Goal: Information Seeking & Learning: Check status

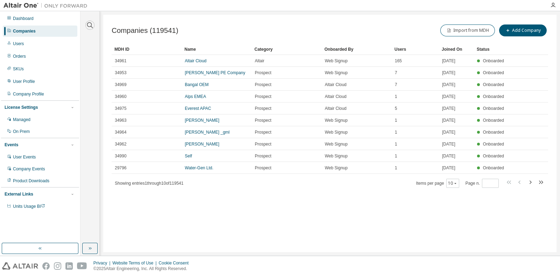
drag, startPoint x: 89, startPoint y: 23, endPoint x: 127, endPoint y: 47, distance: 45.1
click at [89, 23] on icon "button" at bounding box center [90, 25] width 8 height 8
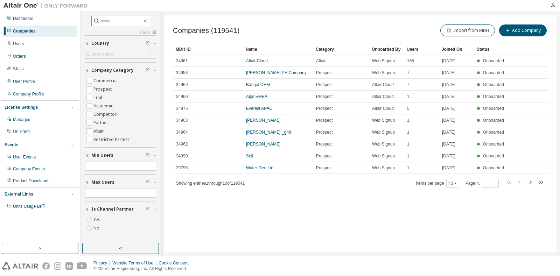
click at [113, 23] on input "text" at bounding box center [121, 20] width 42 height 7
type input "**********"
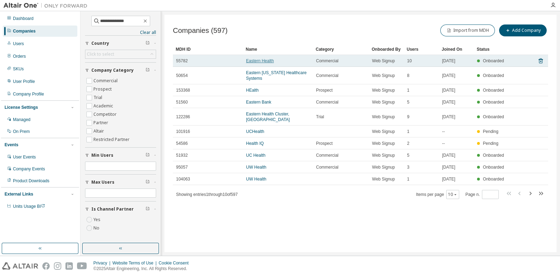
click at [262, 60] on link "Eastern Health" at bounding box center [260, 60] width 28 height 5
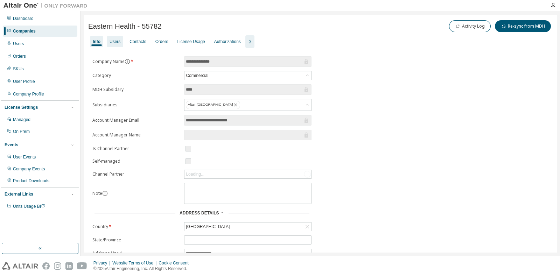
click at [117, 43] on div "Users" at bounding box center [115, 42] width 11 height 6
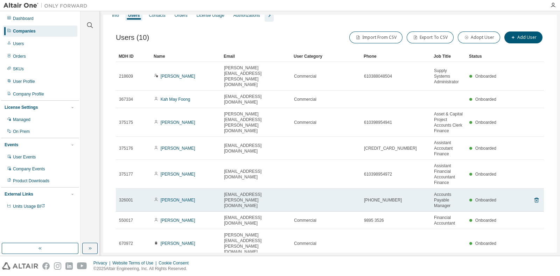
scroll to position [53, 0]
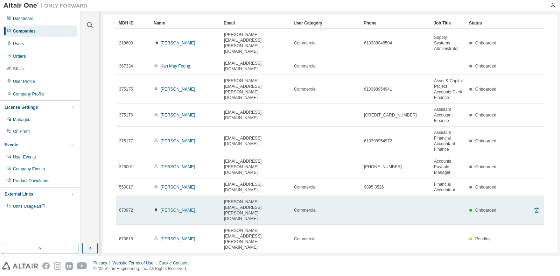
click at [185, 208] on link "Samuel Campbell" at bounding box center [178, 210] width 35 height 5
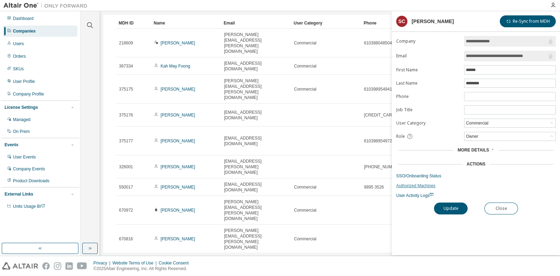
click at [417, 184] on link "Authorized Machines" at bounding box center [476, 186] width 160 height 6
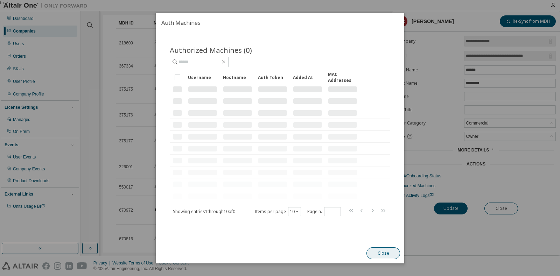
click at [392, 255] on button "Close" at bounding box center [383, 253] width 34 height 12
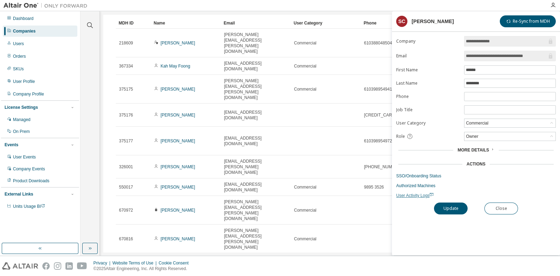
click at [409, 194] on span "User Activity Logs" at bounding box center [414, 195] width 37 height 5
click at [427, 176] on link "SSO/Onboarding Status" at bounding box center [476, 176] width 160 height 6
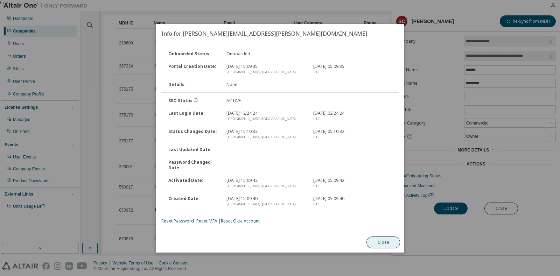
click at [383, 245] on button "Close" at bounding box center [383, 243] width 34 height 12
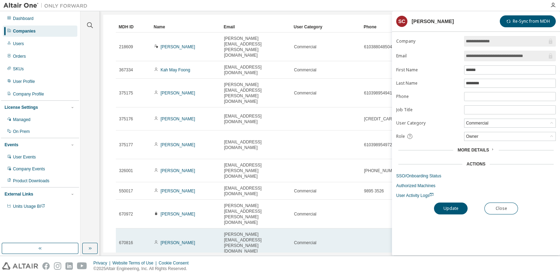
scroll to position [53, 0]
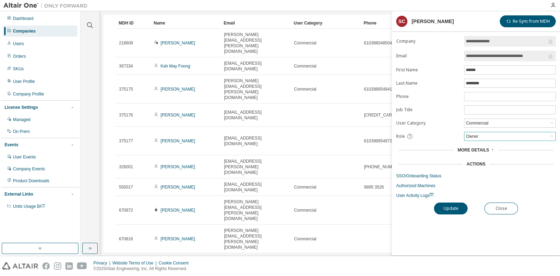
click at [494, 137] on div "Owner" at bounding box center [509, 136] width 91 height 8
click at [510, 183] on link "Authorized Machines" at bounding box center [476, 186] width 160 height 6
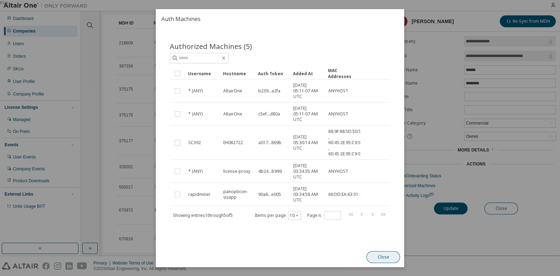
click at [392, 258] on button "Close" at bounding box center [383, 257] width 34 height 12
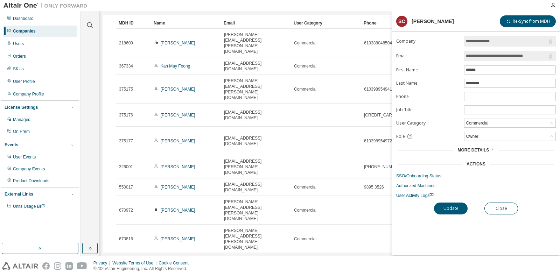
click at [376, 235] on div "Users (10) Import From CSV Export To CSV Adopt User Add User Clear Load Save Sa…" at bounding box center [329, 151] width 445 height 326
